Goal: Book appointment/travel/reservation

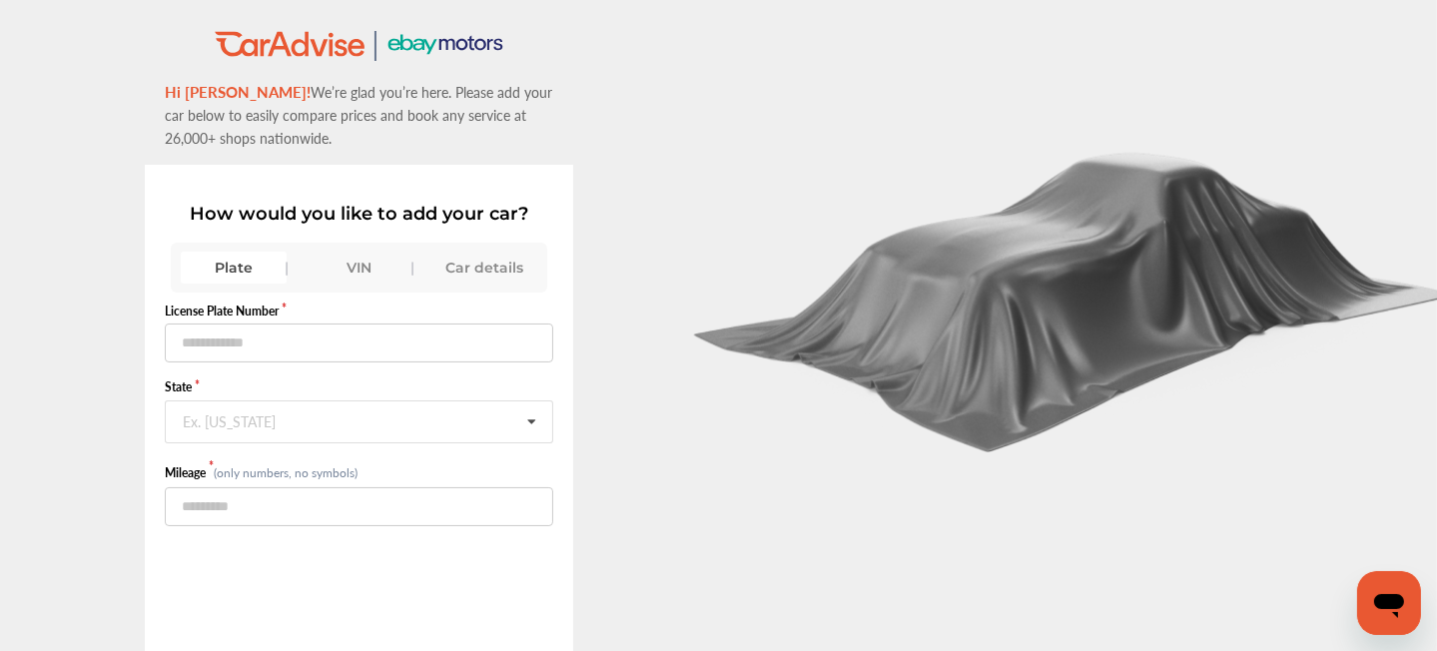
click at [378, 261] on div "VIN" at bounding box center [359, 268] width 106 height 32
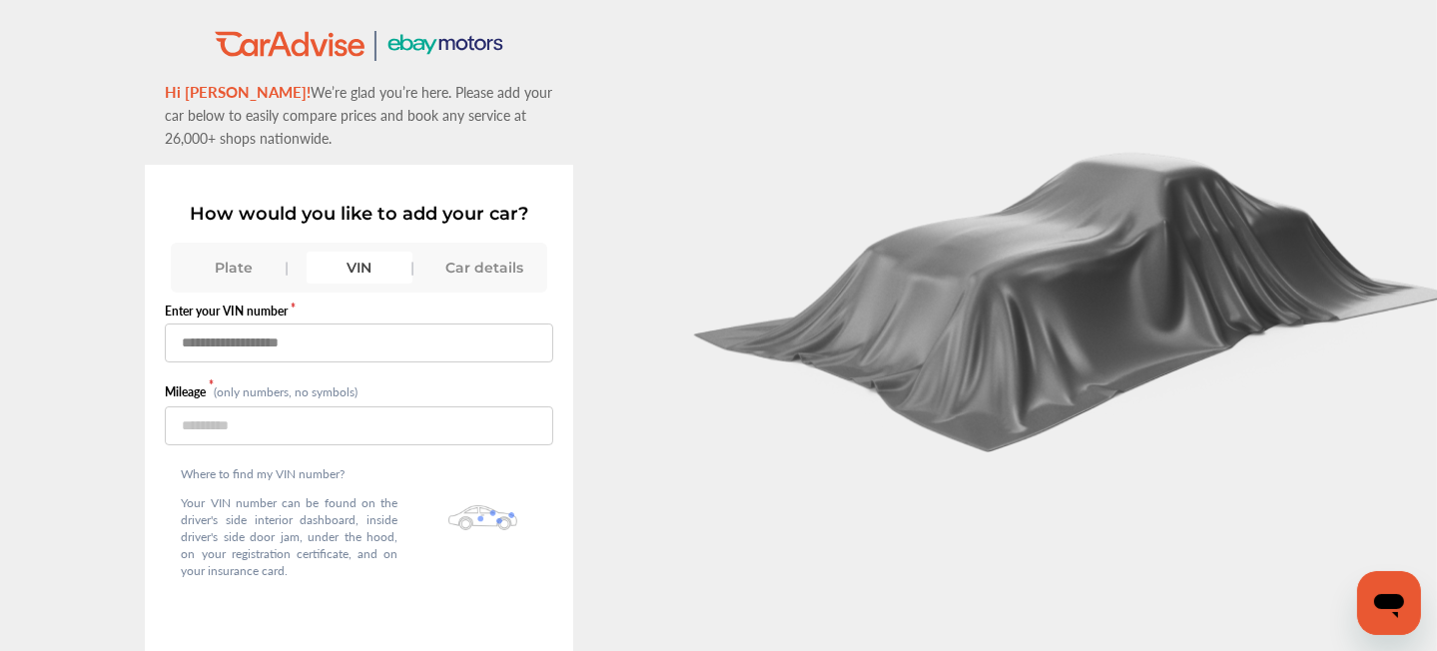
click at [350, 343] on input "text" at bounding box center [359, 342] width 388 height 39
paste input "**********"
type input "**********"
click at [268, 437] on input "number" at bounding box center [359, 425] width 388 height 39
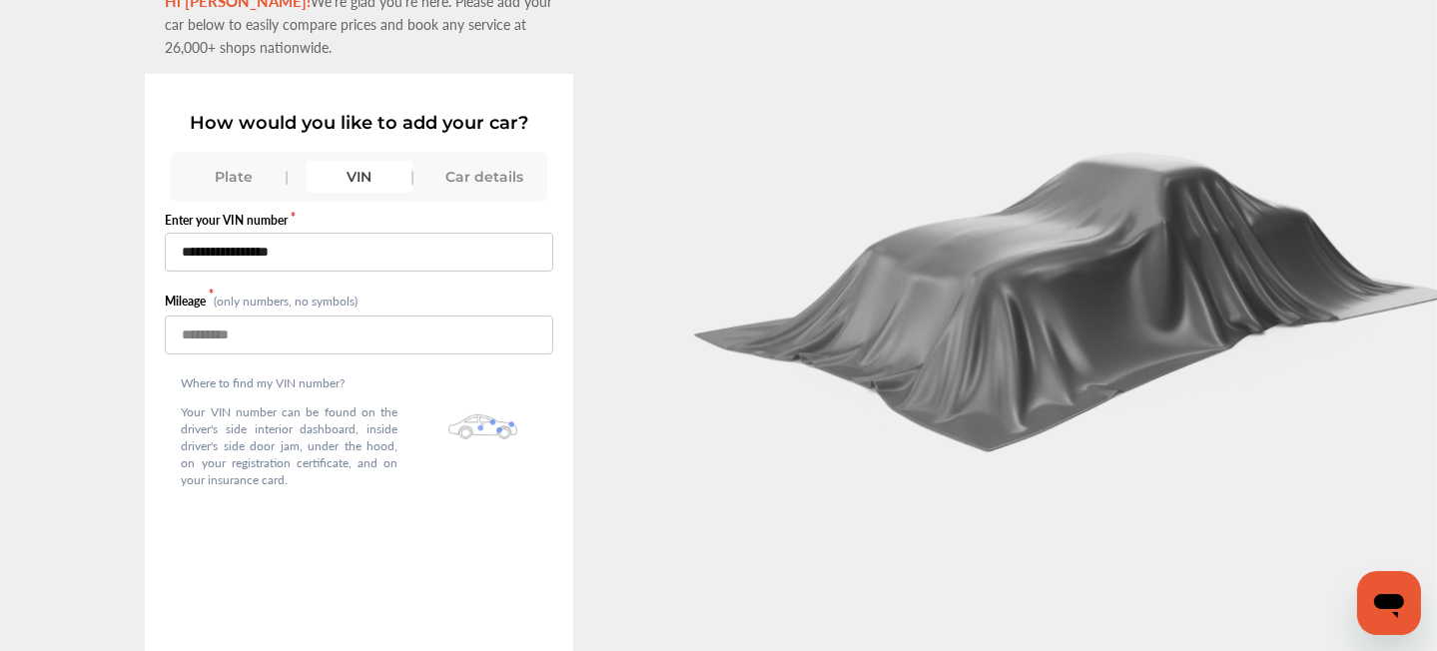
scroll to position [151, 0]
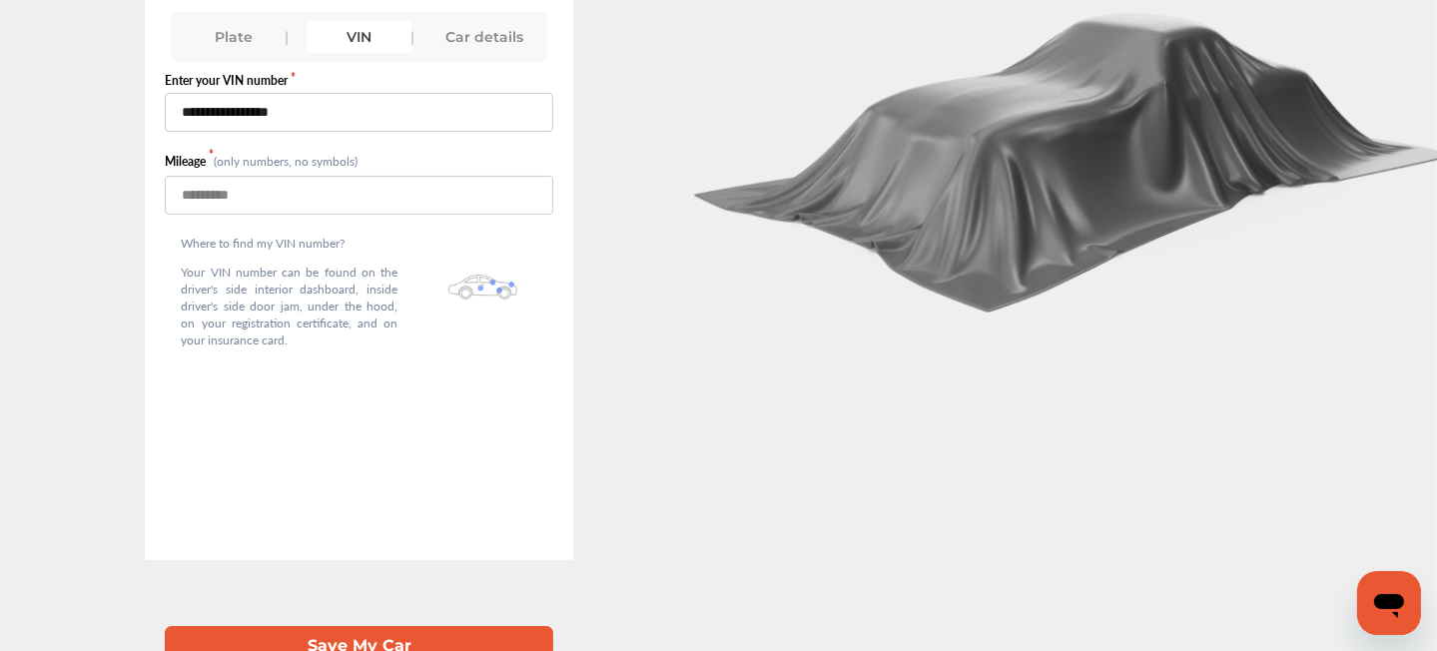
type input "*****"
click at [369, 627] on button "Save My Car" at bounding box center [359, 646] width 388 height 41
click at [645, 283] on div "**********" at bounding box center [359, 179] width 719 height 762
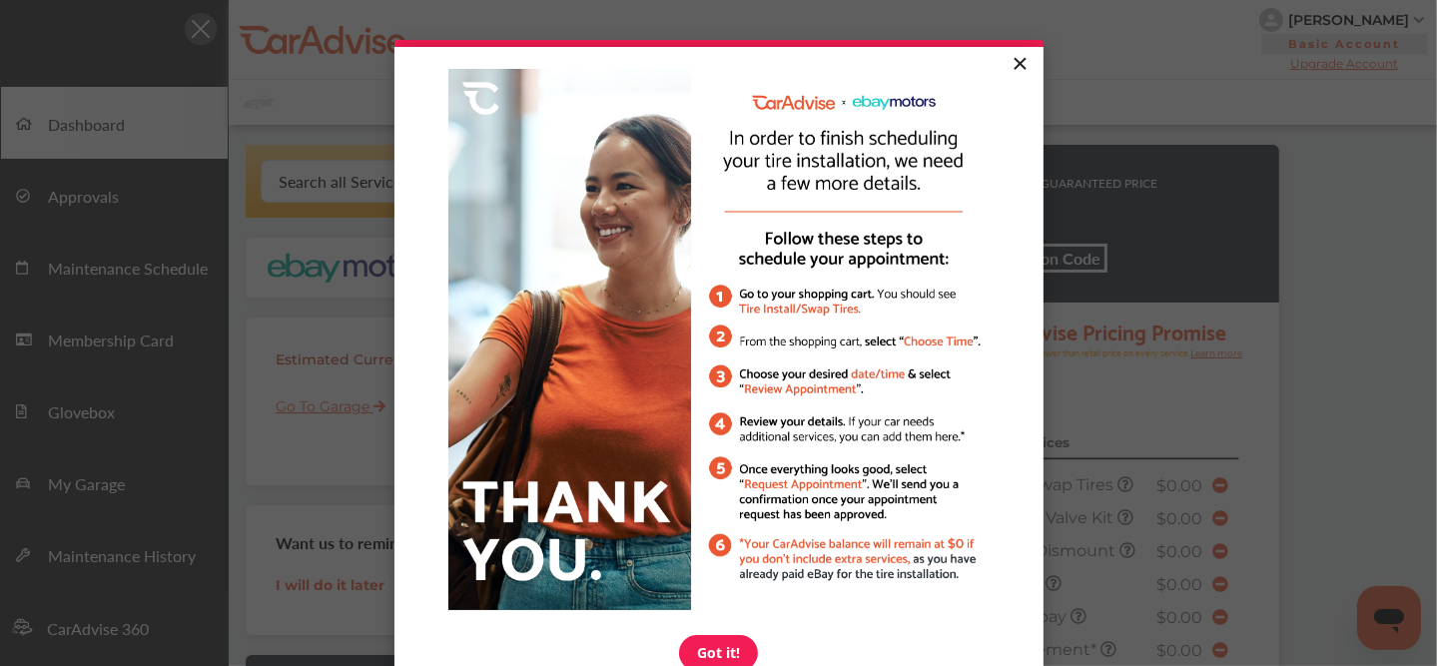
click at [1015, 63] on link "×" at bounding box center [1019, 65] width 35 height 36
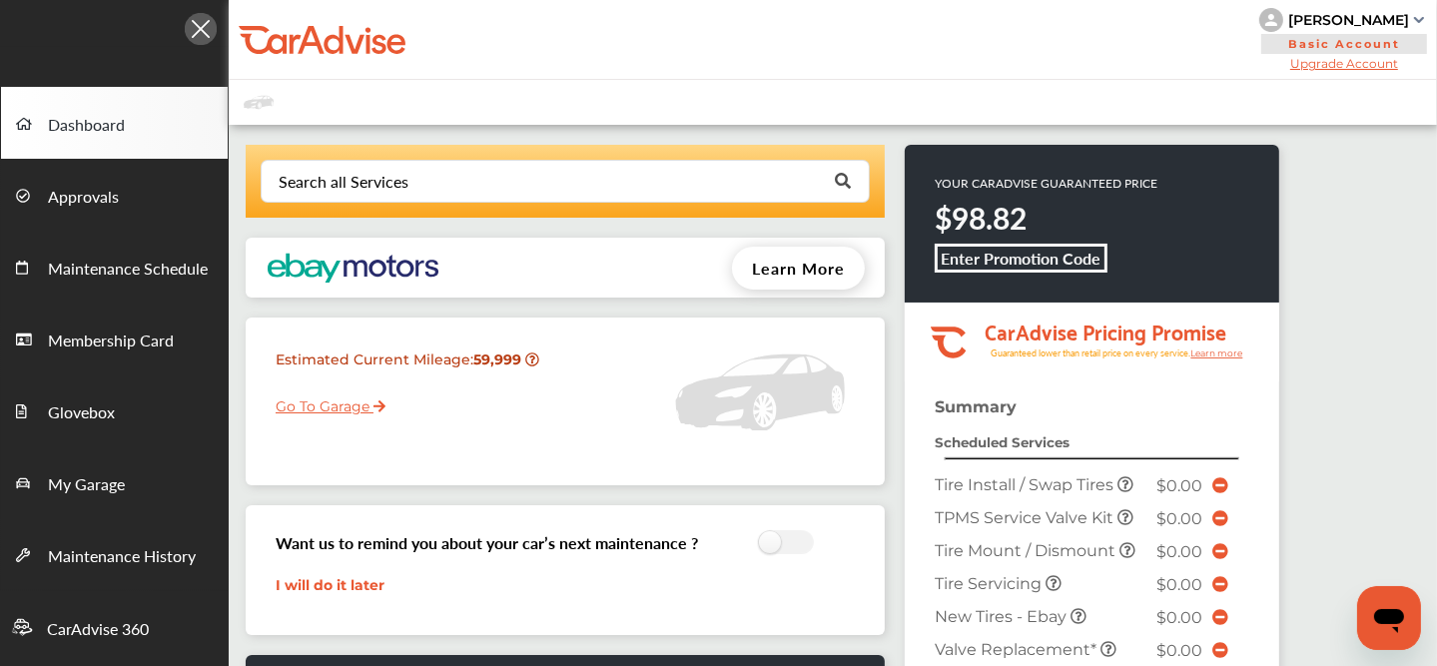
scroll to position [653, 0]
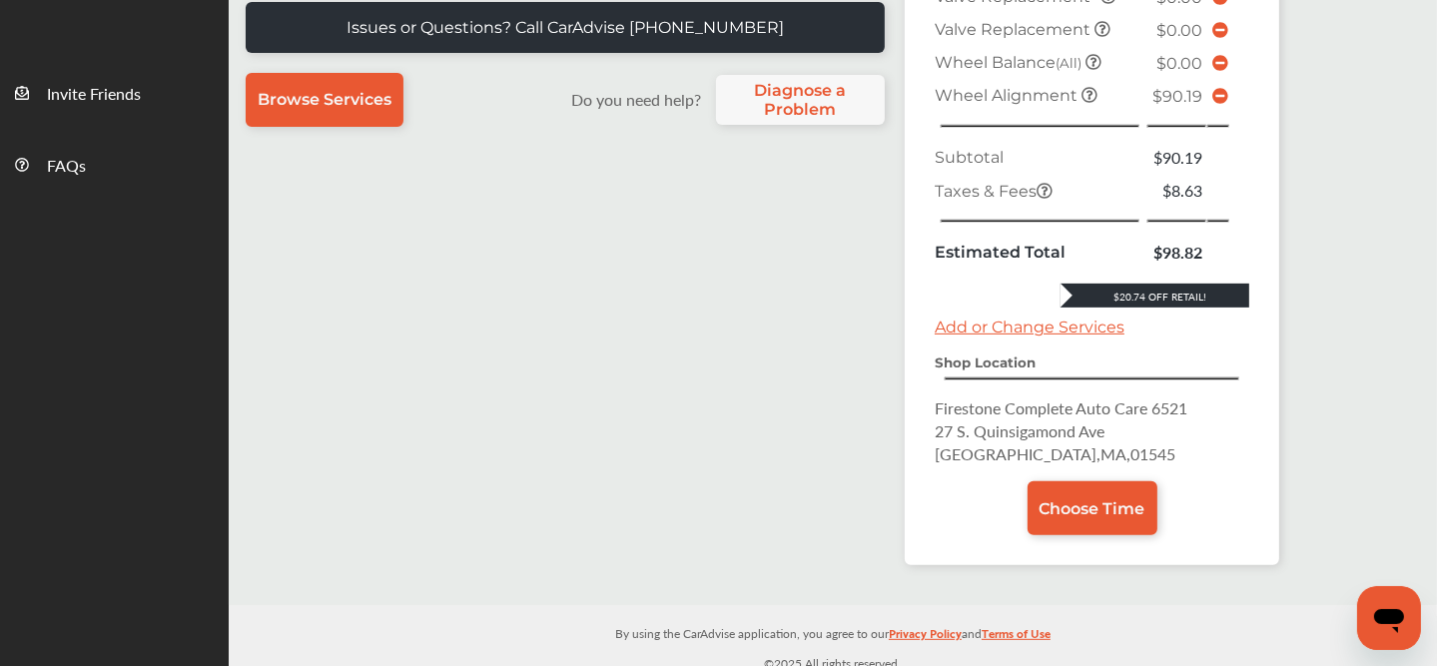
click at [1218, 88] on icon at bounding box center [1220, 96] width 16 height 16
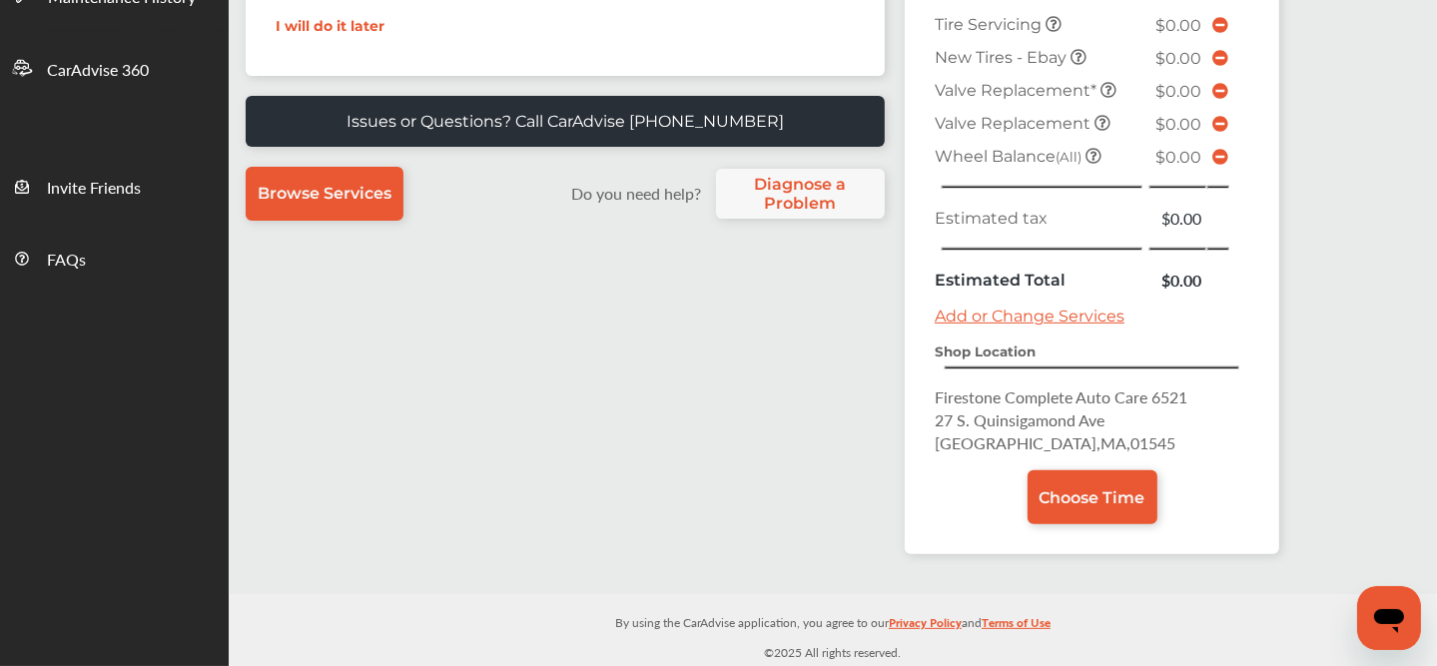
scroll to position [549, 0]
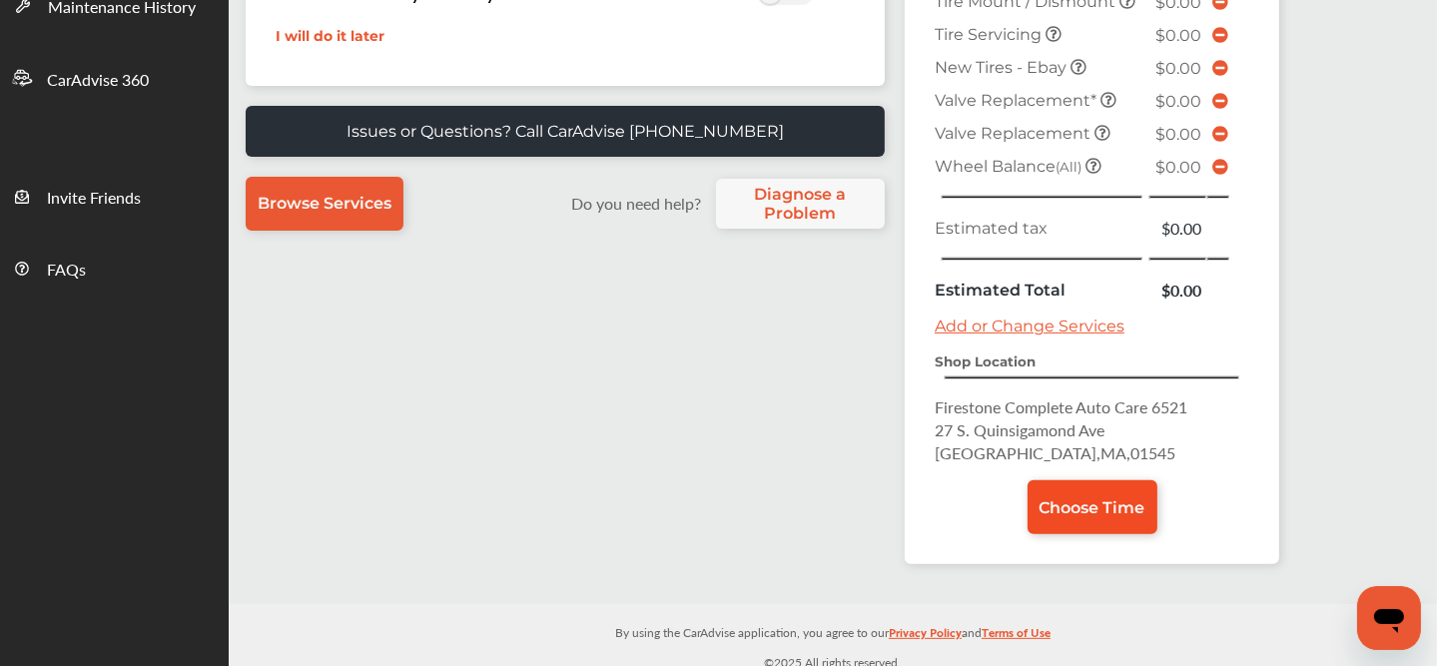
click at [1089, 522] on link "Choose Time" at bounding box center [1092, 507] width 130 height 54
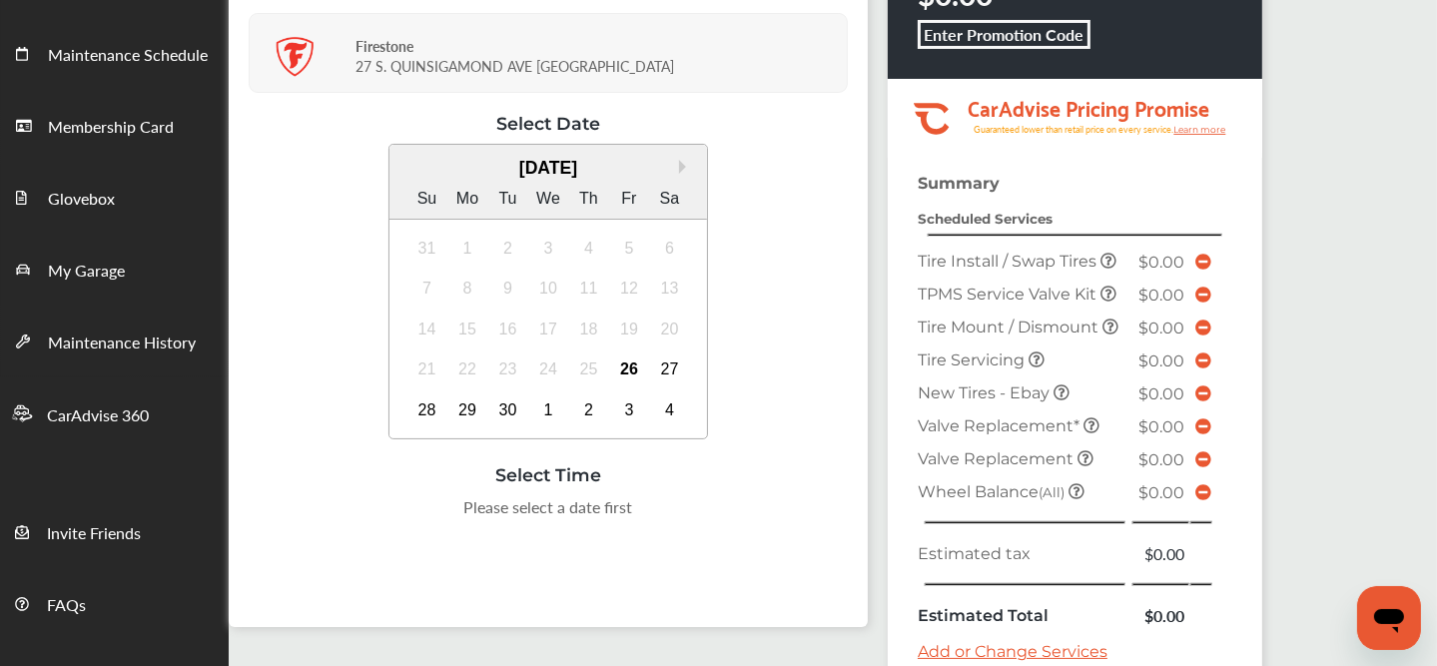
scroll to position [215, 0]
click at [467, 411] on div "29" at bounding box center [467, 409] width 32 height 32
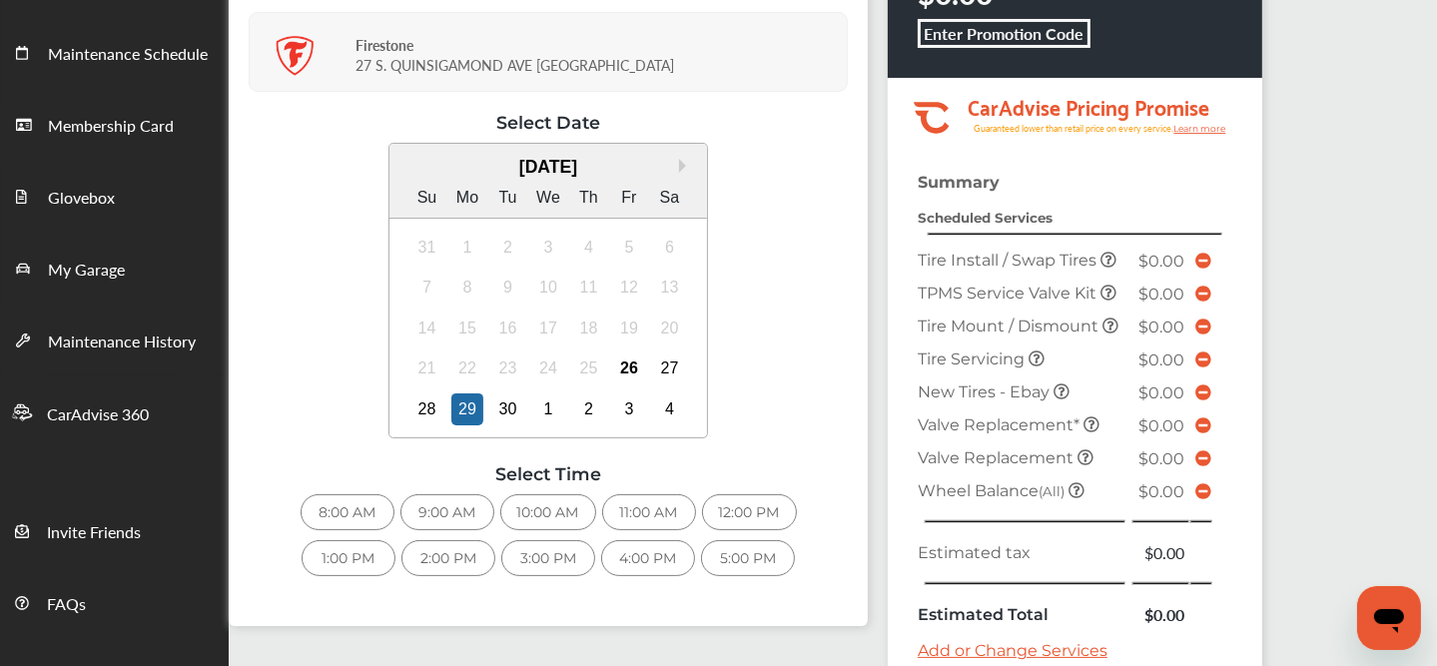
click at [376, 560] on div "1:00 PM" at bounding box center [349, 558] width 94 height 36
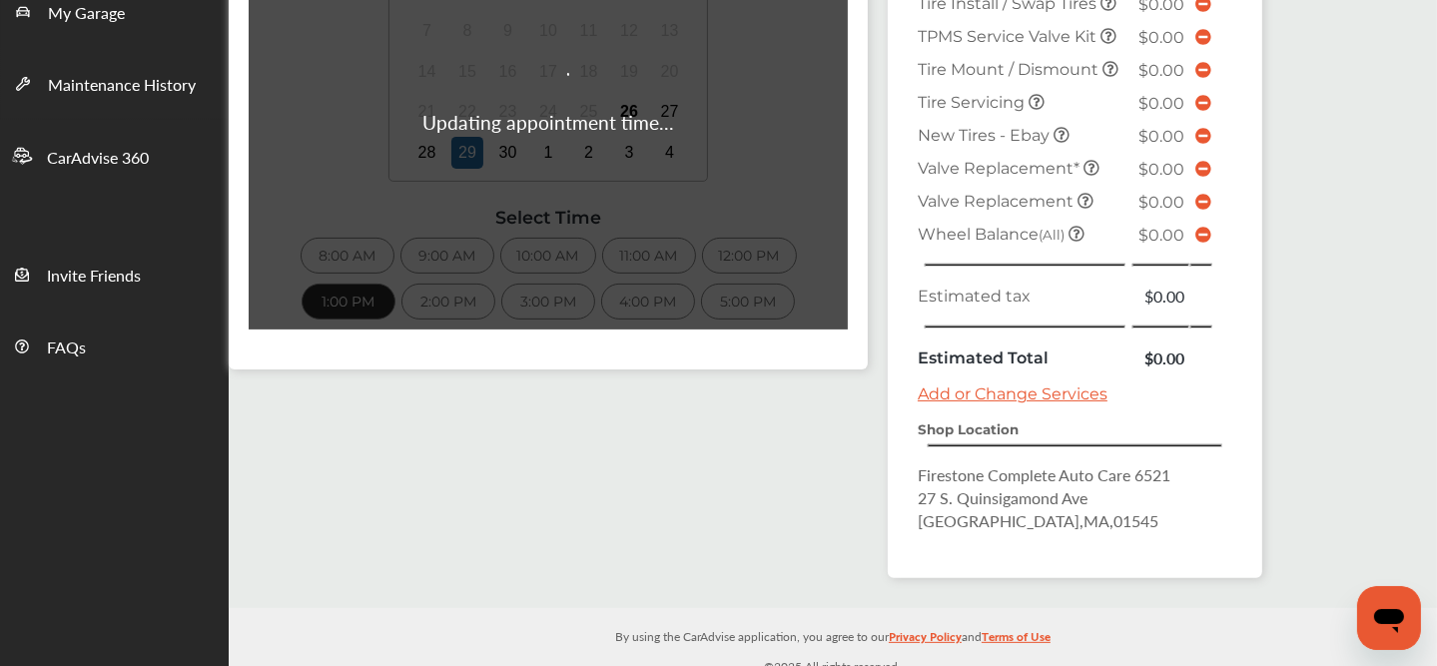
scroll to position [470, 0]
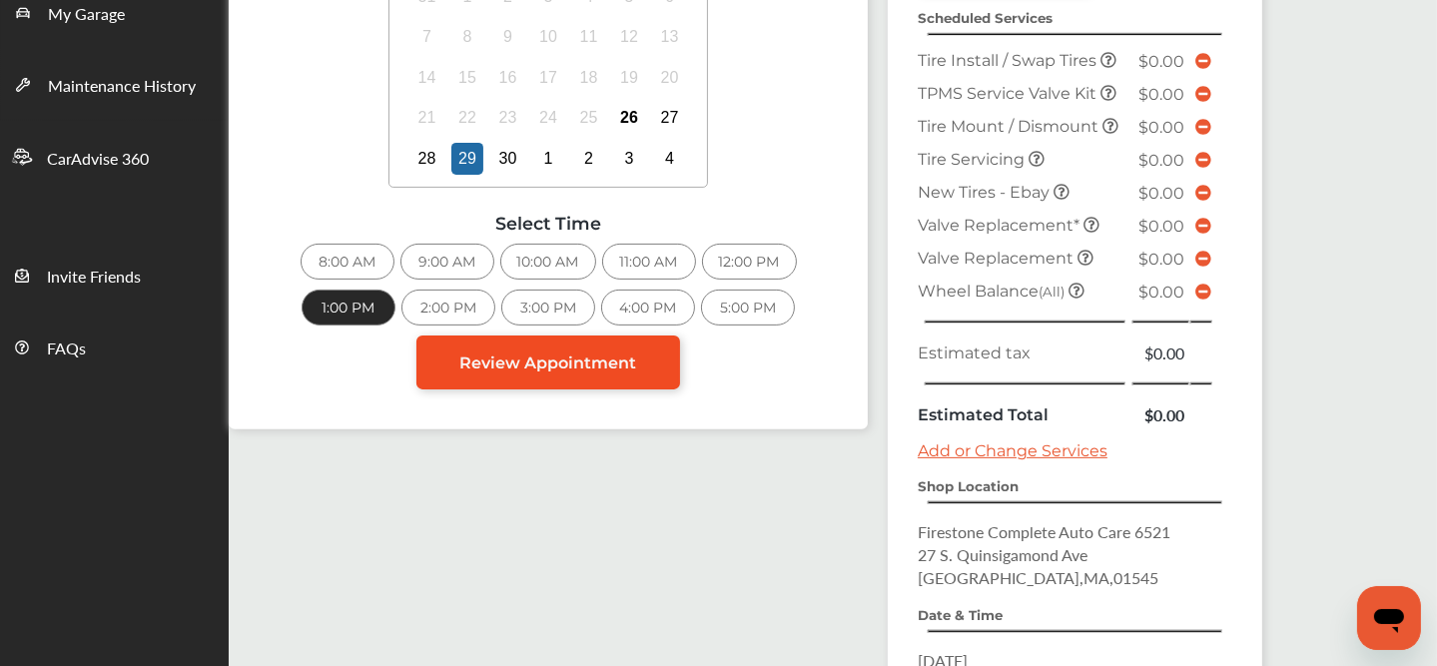
click at [587, 367] on span "Review Appointment" at bounding box center [548, 362] width 177 height 19
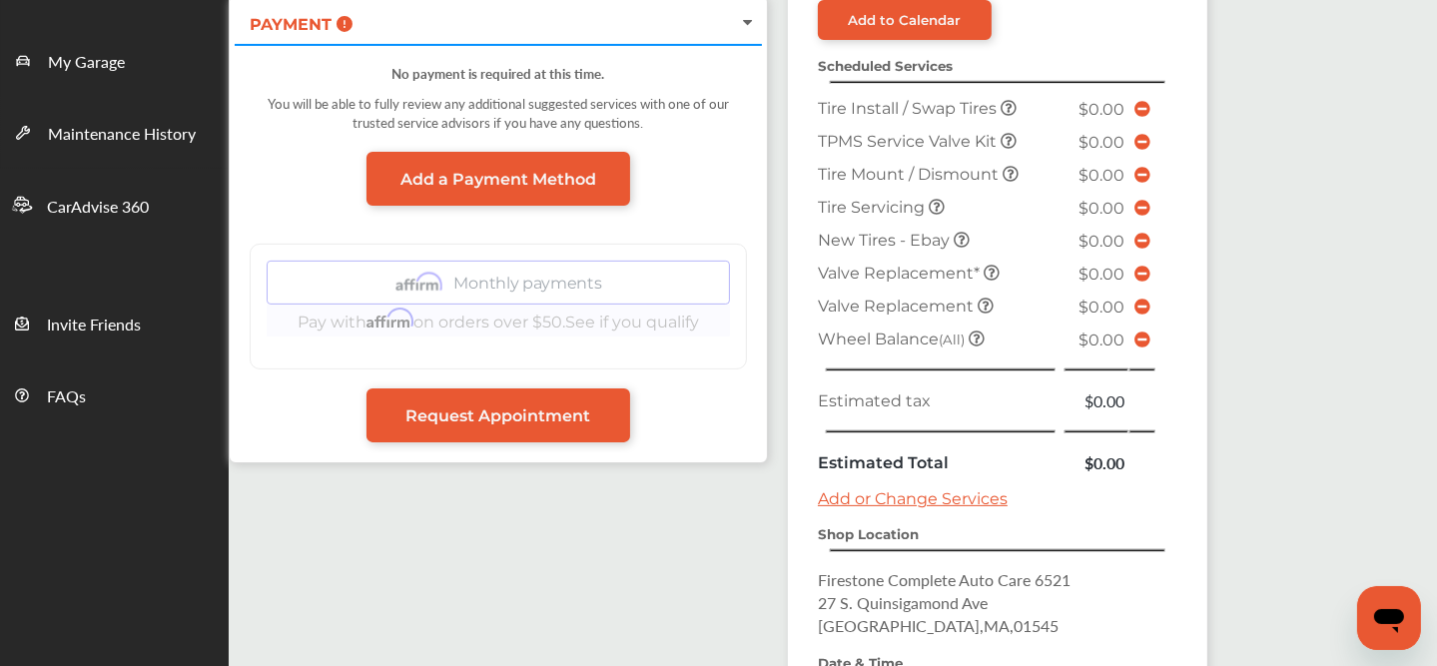
scroll to position [435, 0]
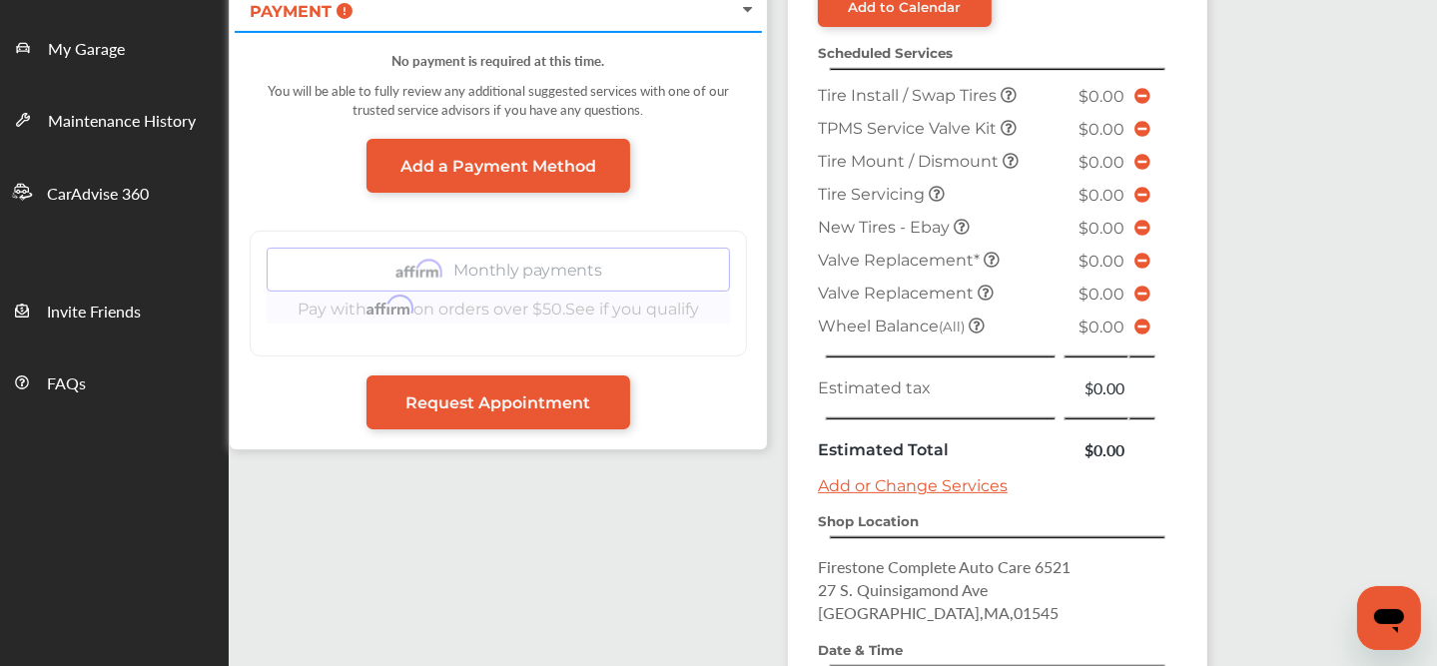
drag, startPoint x: 807, startPoint y: 439, endPoint x: 672, endPoint y: 570, distance: 187.8
click at [672, 570] on div "SHOP Firestone [STREET_ADDRESS] [DATE] 1:00 PM .cls-1 { clip-path: url(#clip-Pr…" at bounding box center [751, 291] width 1045 height 1185
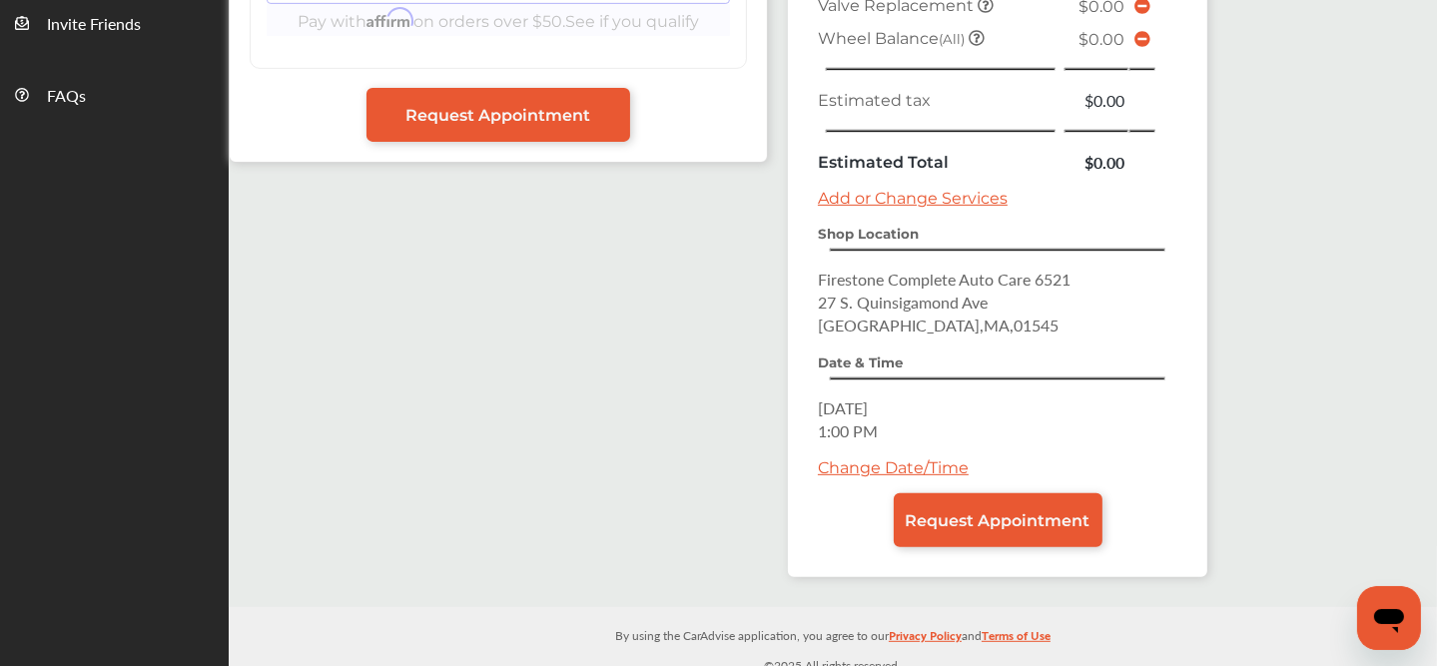
scroll to position [722, 0]
click at [888, 462] on link "Change Date/Time" at bounding box center [893, 468] width 151 height 19
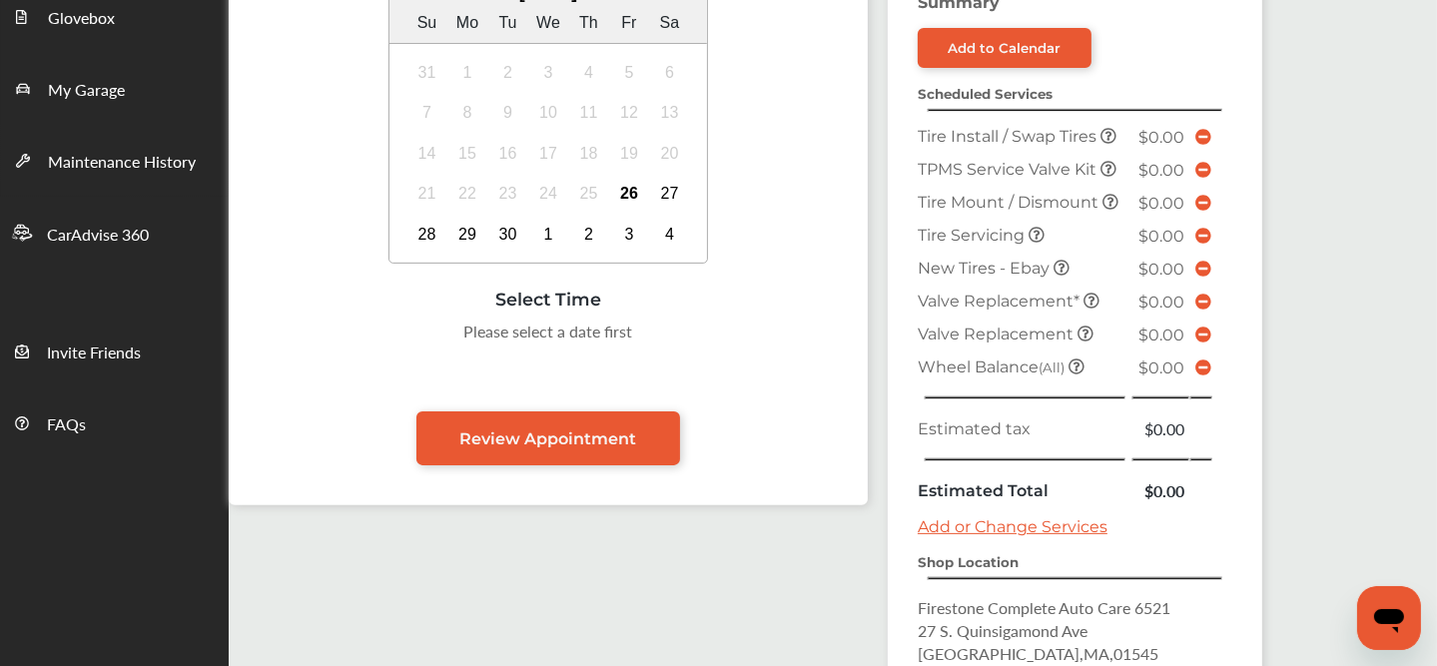
scroll to position [397, 0]
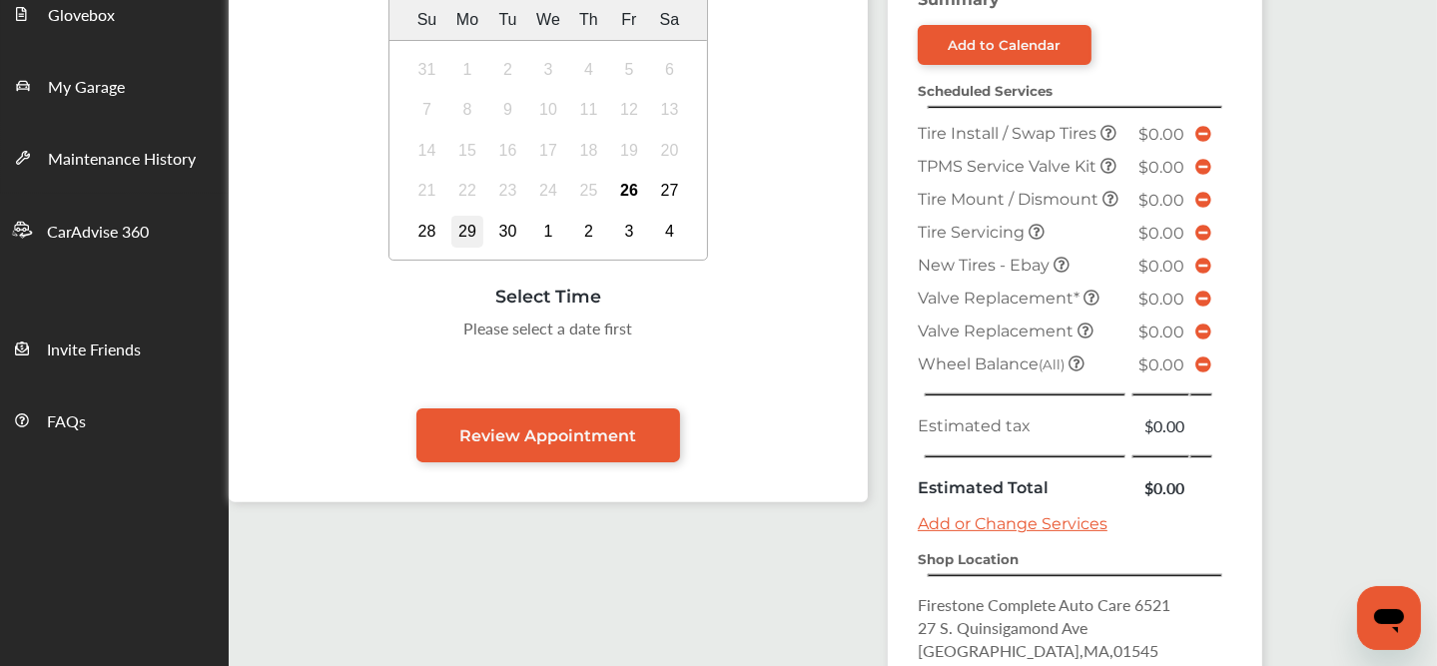
click at [462, 233] on div "29" at bounding box center [467, 232] width 32 height 32
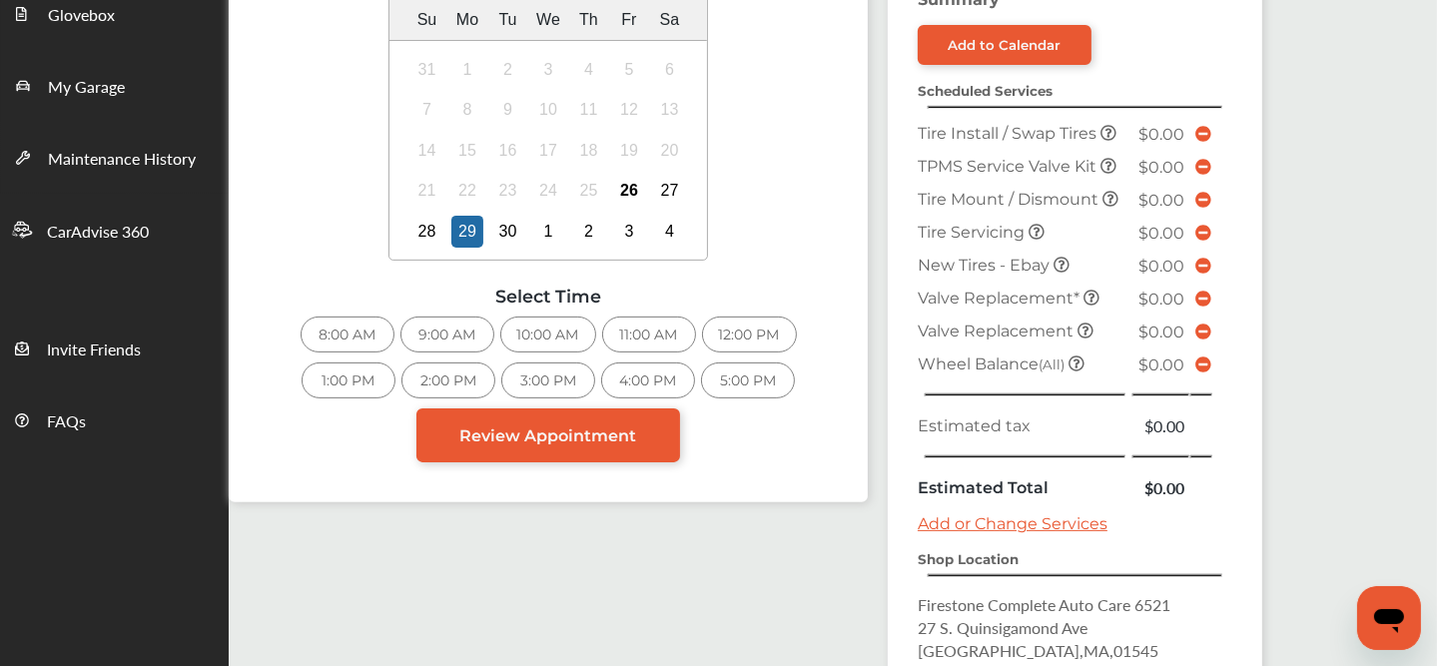
click at [463, 364] on div "2:00 PM" at bounding box center [448, 380] width 94 height 36
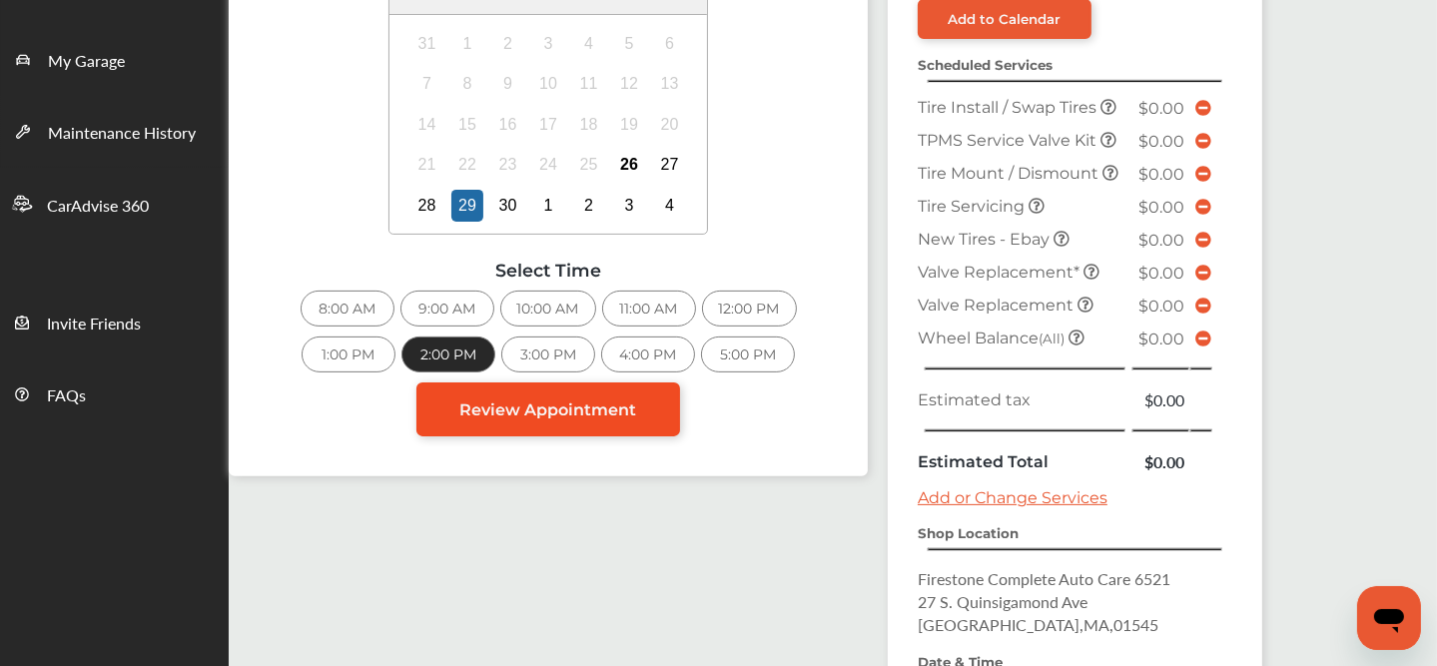
scroll to position [427, 0]
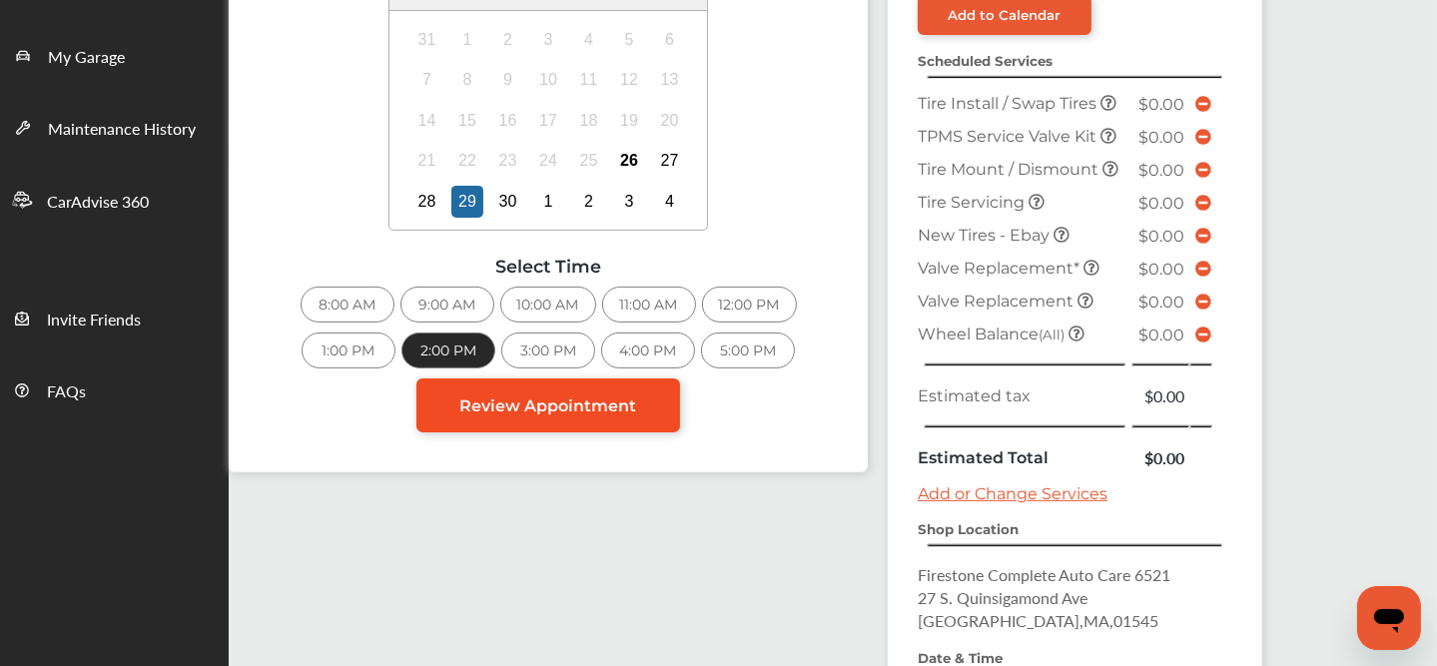
click at [565, 405] on span "Review Appointment" at bounding box center [548, 405] width 177 height 19
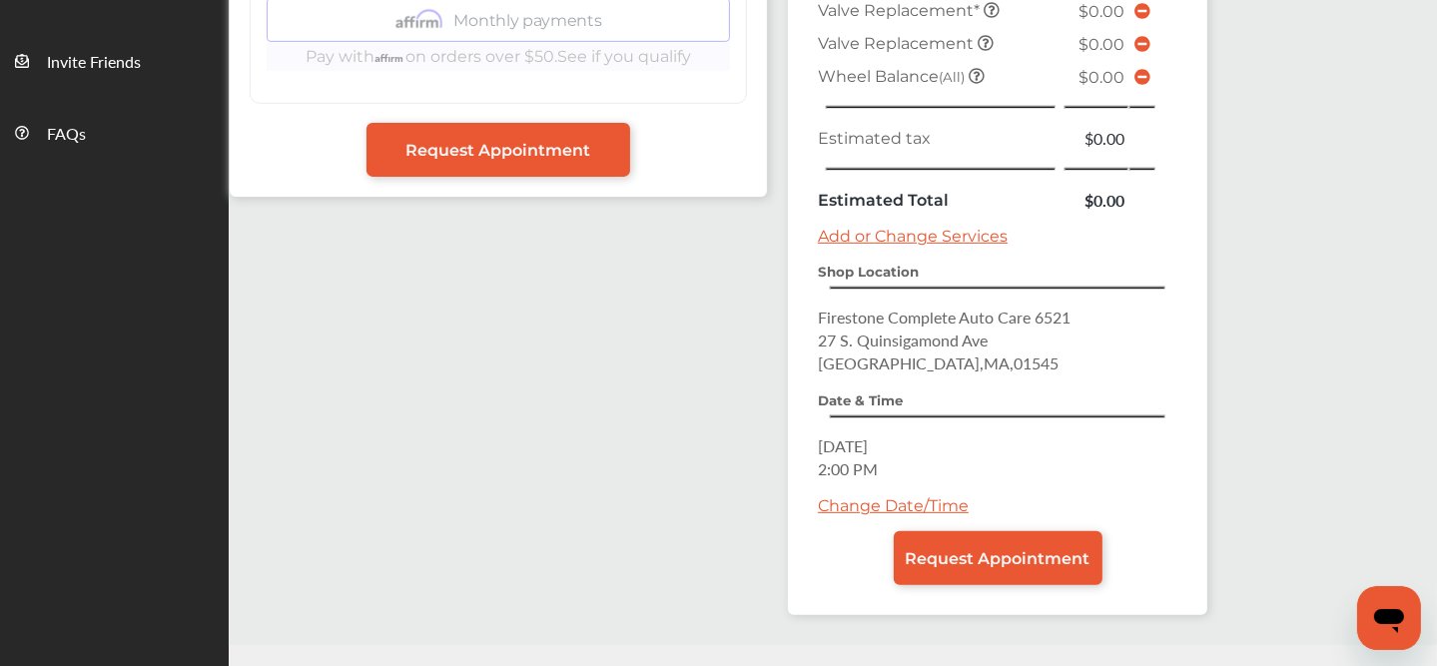
scroll to position [723, 0]
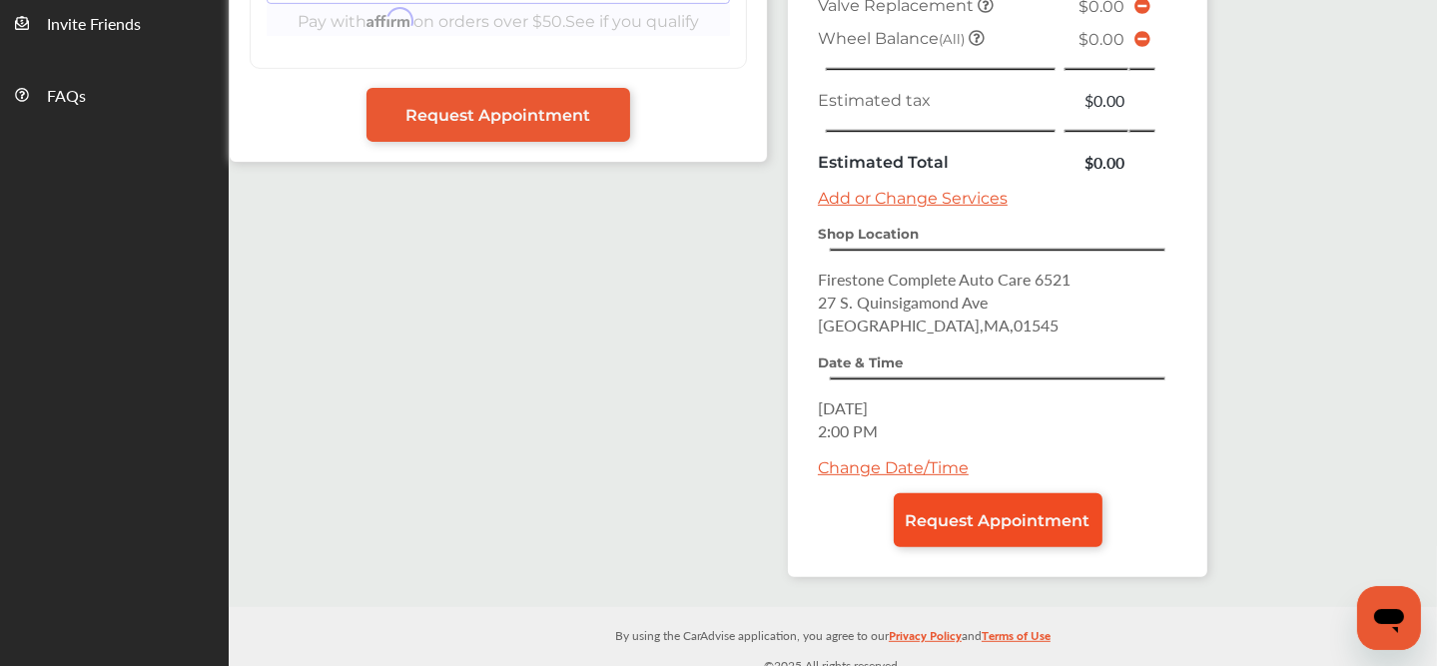
click at [961, 511] on span "Request Appointment" at bounding box center [997, 520] width 185 height 19
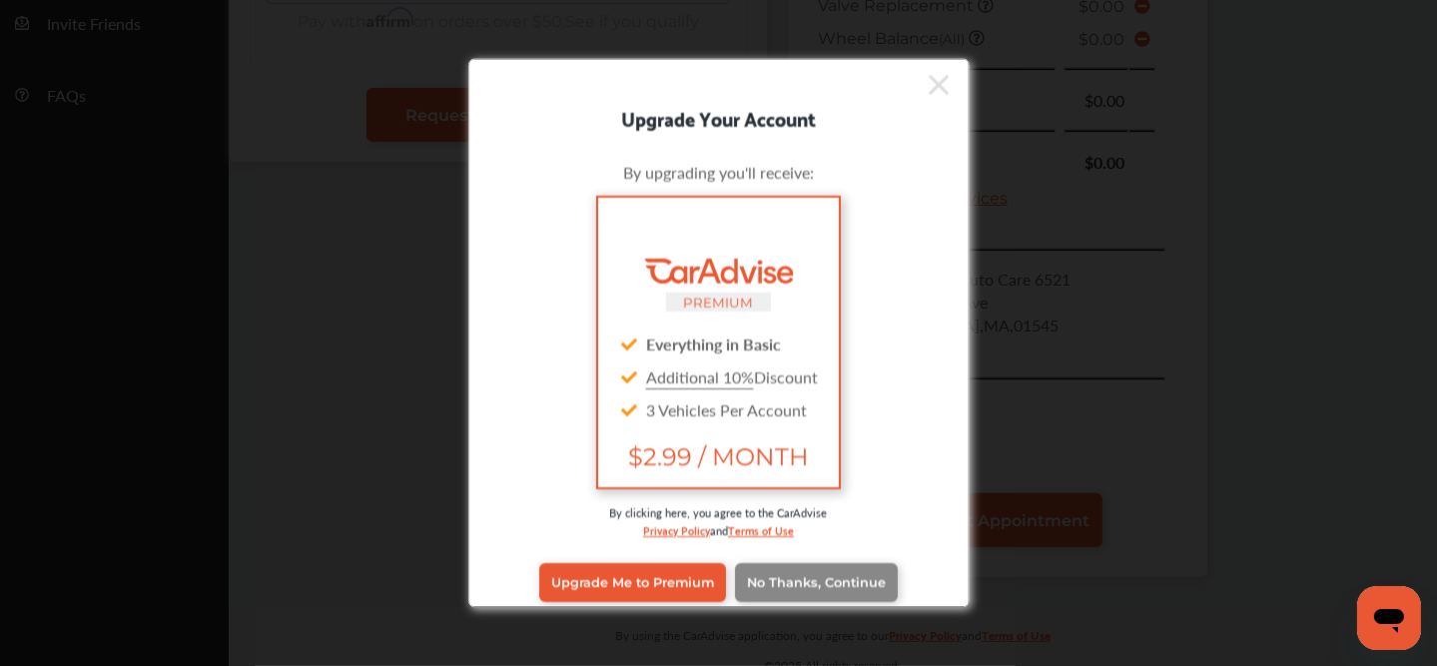
click at [815, 565] on link "No Thanks, Continue" at bounding box center [816, 583] width 163 height 38
